Goal: Find specific page/section: Find specific page/section

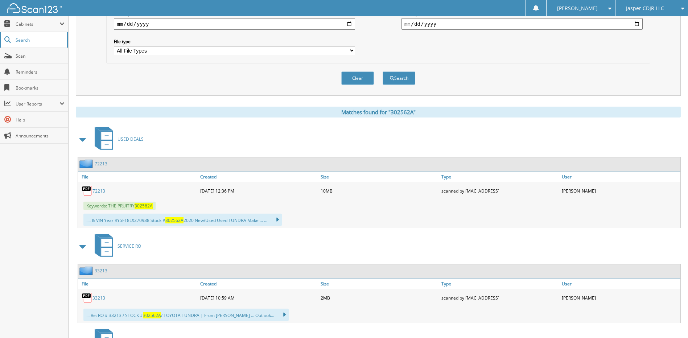
click at [29, 39] on span "Search" at bounding box center [40, 40] width 48 height 6
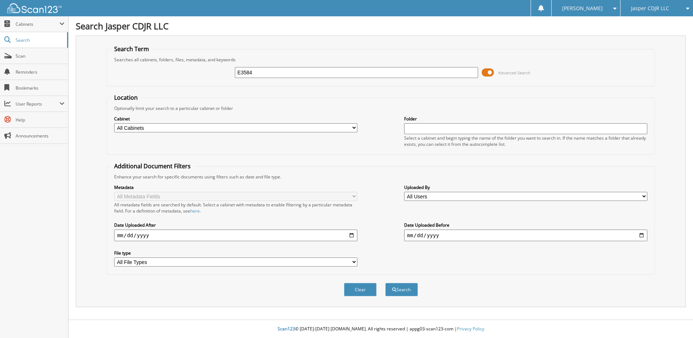
type input "E3584"
click at [386, 283] on button "Search" at bounding box center [402, 289] width 33 height 13
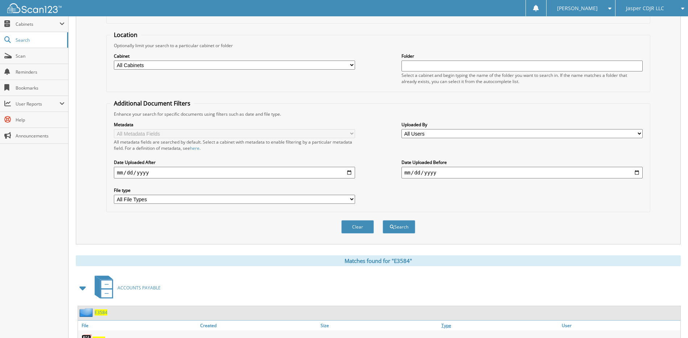
scroll to position [124, 0]
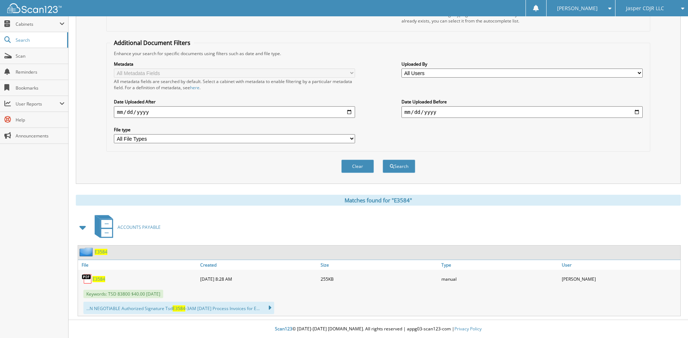
click at [98, 280] on span "E3584" at bounding box center [98, 279] width 13 height 6
